Goal: Information Seeking & Learning: Learn about a topic

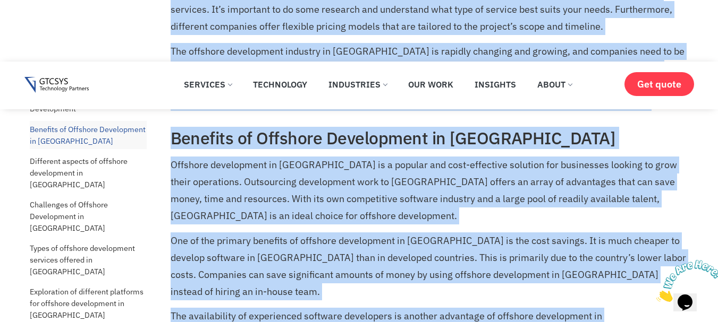
scroll to position [708, 0]
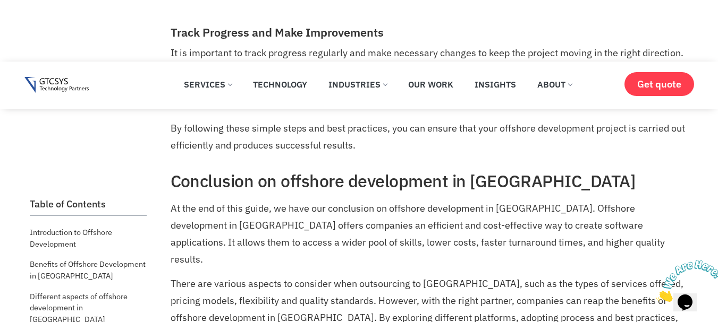
scroll to position [5763, 0]
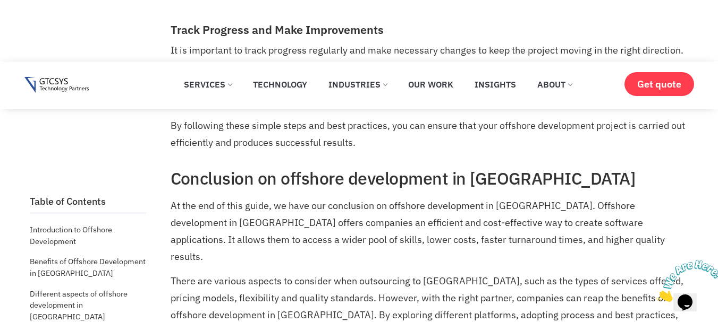
drag, startPoint x: 13, startPoint y: 153, endPoint x: 70, endPoint y: 195, distance: 71.4
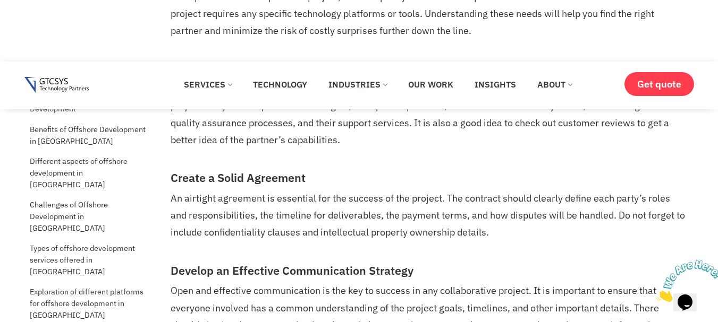
scroll to position [5391, 0]
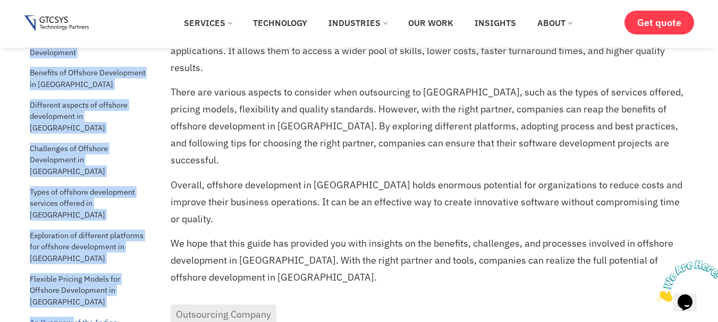
scroll to position [5798, 0]
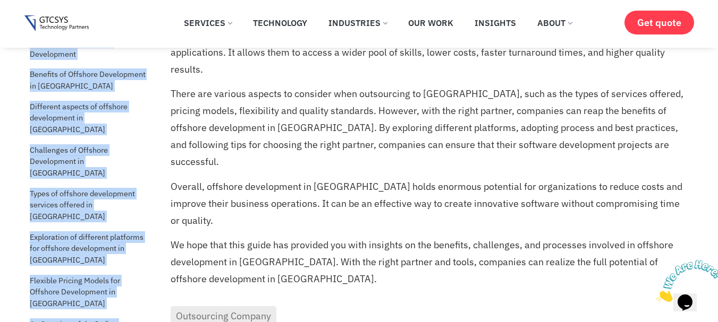
drag, startPoint x: 26, startPoint y: 69, endPoint x: 114, endPoint y: 186, distance: 146.5
copy div "Table of Contents Introduction to Offshore Development Benefits of Offshore Dev…"
